Goal: Task Accomplishment & Management: Use online tool/utility

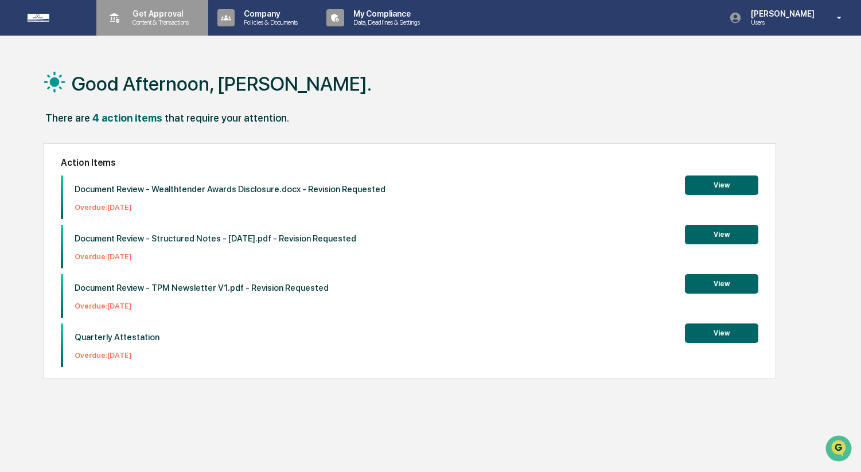
click at [165, 22] on p "Content & Transactions" at bounding box center [158, 22] width 71 height 8
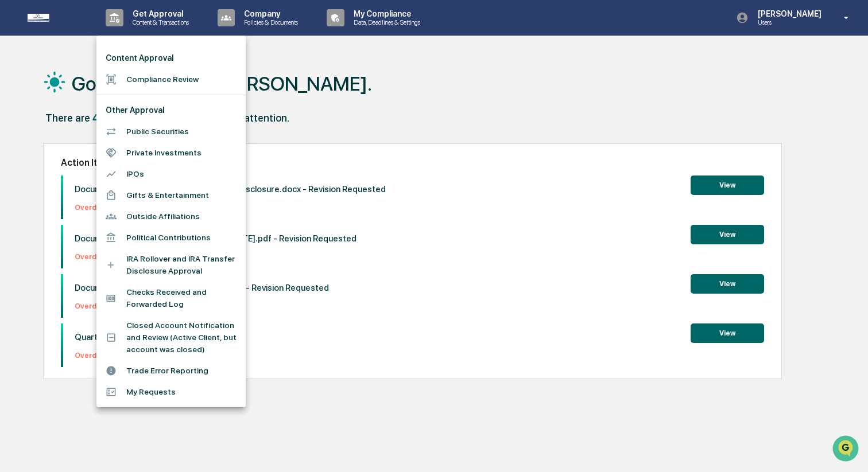
click at [165, 79] on li "Compliance Review" at bounding box center [170, 79] width 149 height 21
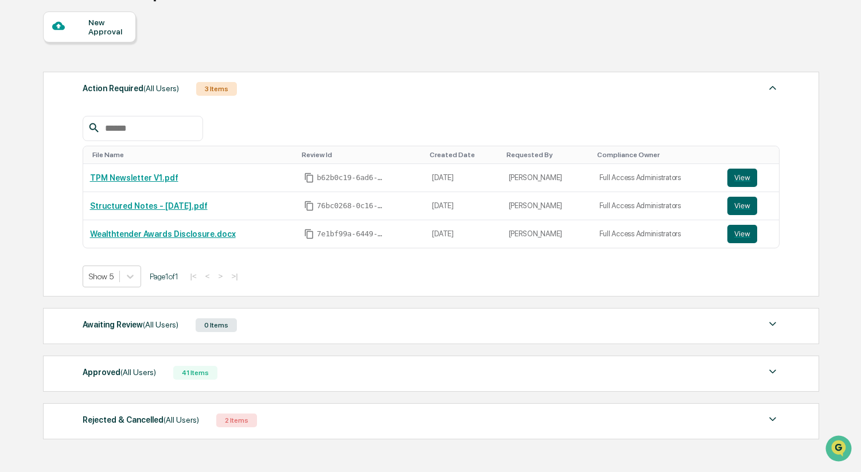
scroll to position [151, 0]
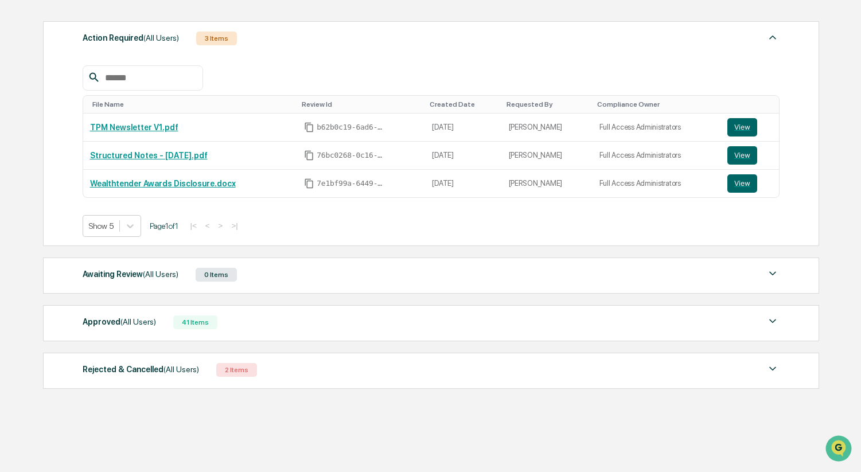
click at [251, 320] on div "Approved (All Users) 41 Items" at bounding box center [432, 323] width 698 height 16
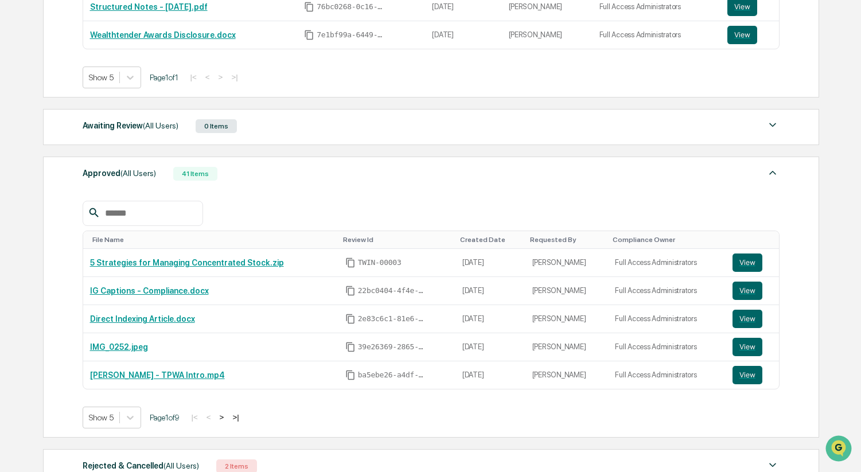
scroll to position [300, 0]
click at [744, 258] on button "View" at bounding box center [748, 262] width 30 height 18
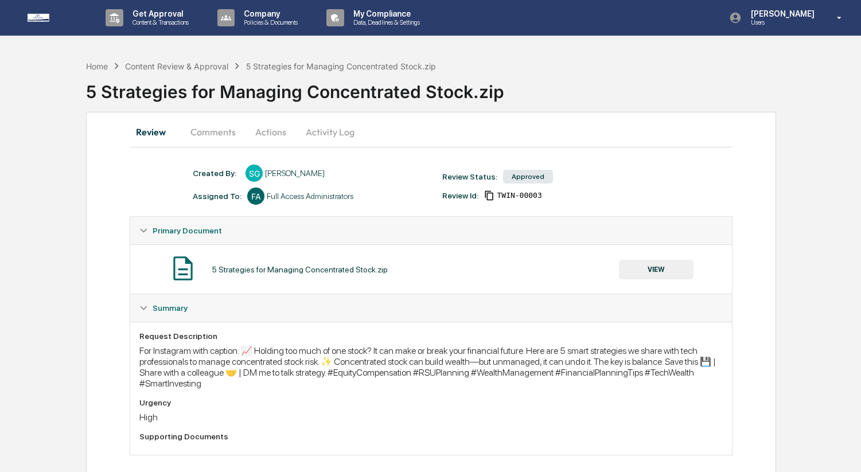
scroll to position [17, 0]
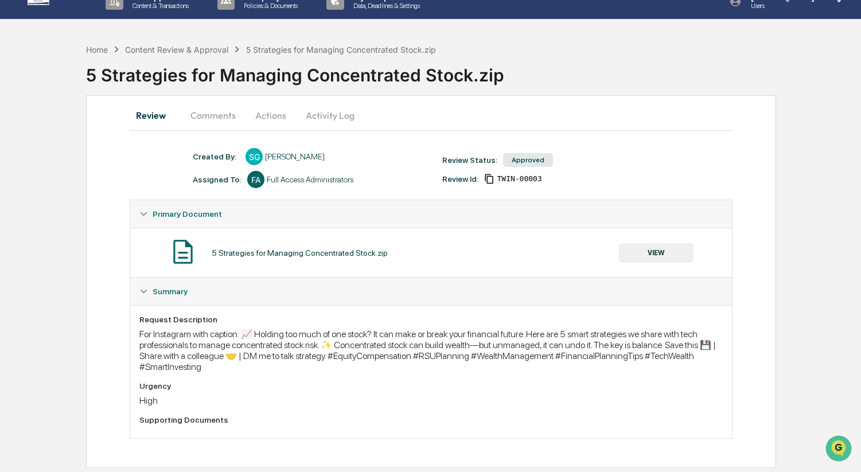
click at [665, 253] on button "VIEW" at bounding box center [656, 253] width 75 height 20
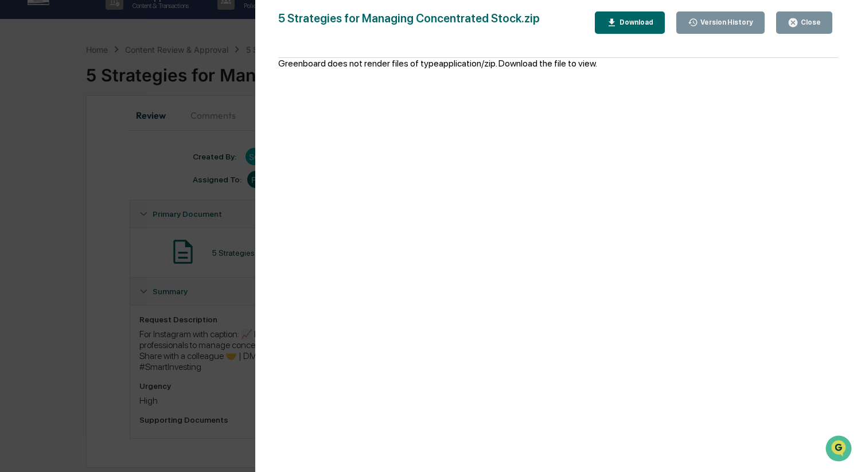
click at [680, 134] on div "Greenboard does not render files of type application/zip . Download the file to…" at bounding box center [558, 271] width 560 height 426
click at [818, 25] on div "Close" at bounding box center [810, 22] width 22 height 8
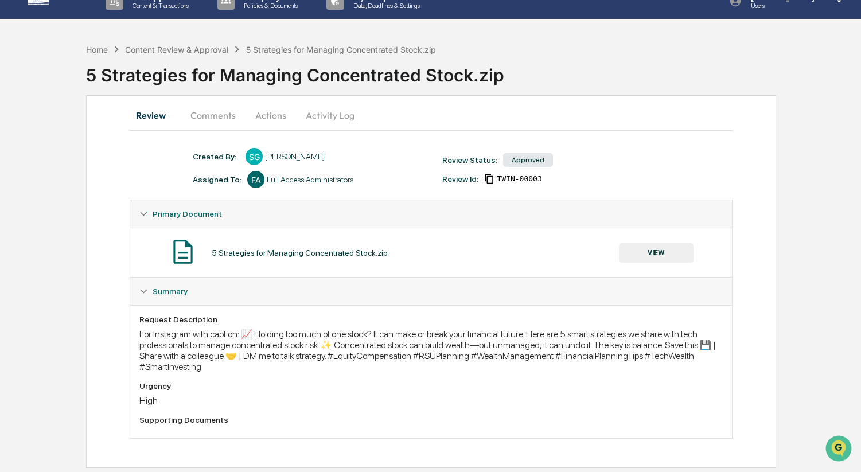
click at [667, 259] on button "VIEW" at bounding box center [656, 253] width 75 height 20
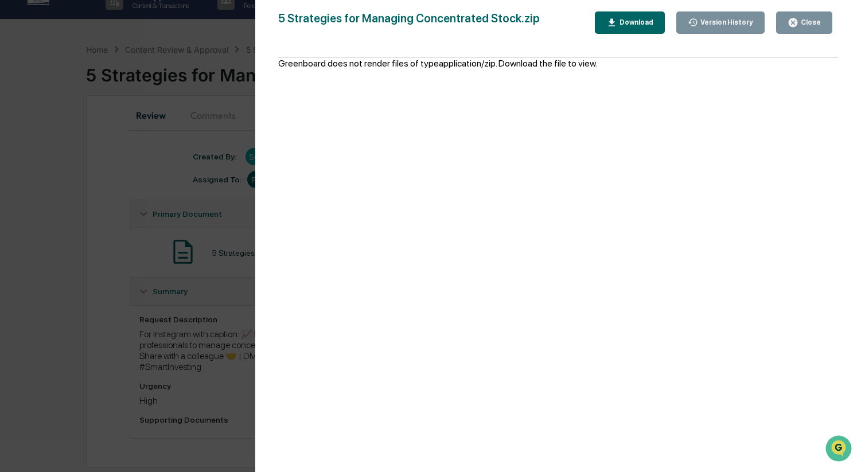
click at [642, 29] on button "Download" at bounding box center [630, 22] width 70 height 22
click at [215, 182] on div "Version History [DATE] 06:21 PM [PERSON_NAME] 5 Strategies for Managing Concent…" at bounding box center [430, 236] width 861 height 472
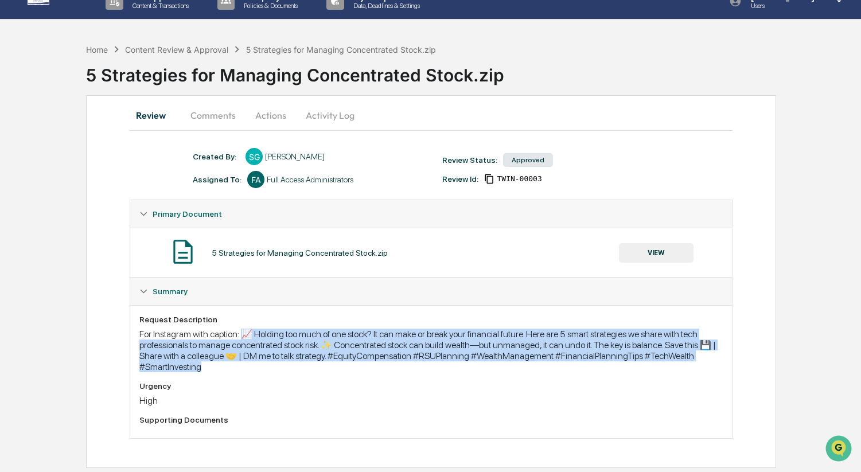
drag, startPoint x: 255, startPoint y: 334, endPoint x: 366, endPoint y: 374, distance: 117.8
click at [366, 372] on div "For Instagram with caption: 📈 Holding too much of one stock? It can make or bre…" at bounding box center [431, 351] width 584 height 44
copy div "📈 Holding too much of one stock? It can make or break your financial future. He…"
